Goal: Task Accomplishment & Management: Manage account settings

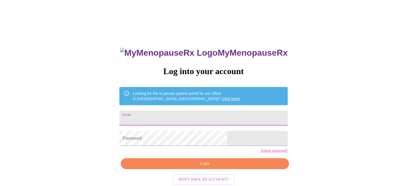
click at [169, 114] on input "Email" at bounding box center [203, 117] width 168 height 15
type input "w"
